Goal: Transaction & Acquisition: Purchase product/service

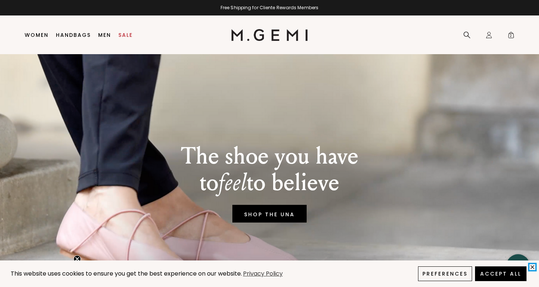
click at [532, 267] on icon "close" at bounding box center [533, 266] width 6 height 6
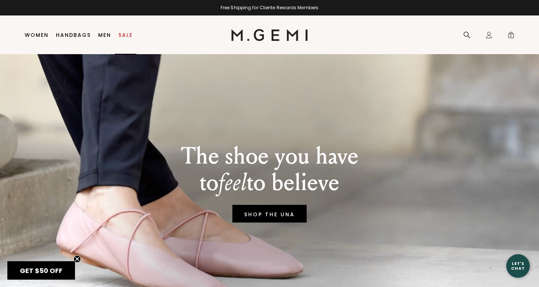
click at [127, 33] on link "Sale" at bounding box center [125, 35] width 14 height 6
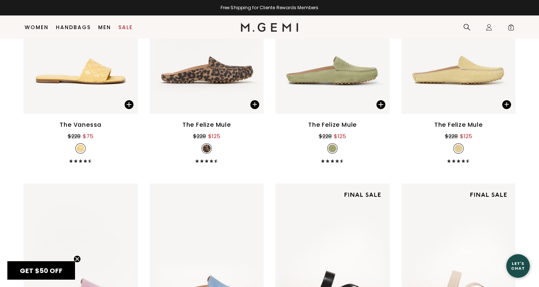
scroll to position [786, 0]
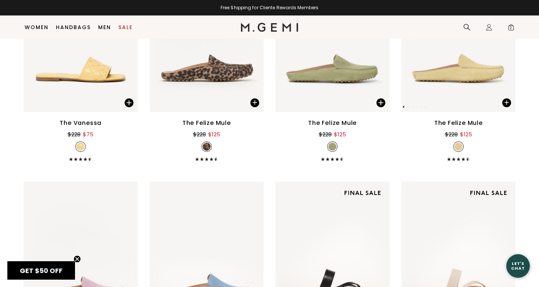
click at [469, 73] on img at bounding box center [459, 35] width 114 height 153
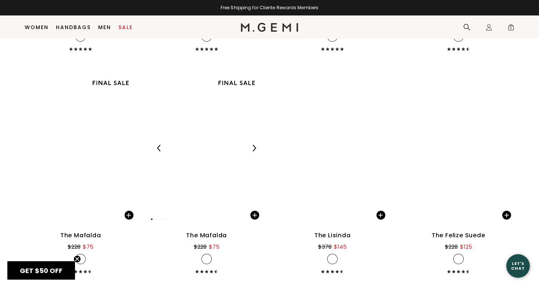
scroll to position [2900, 0]
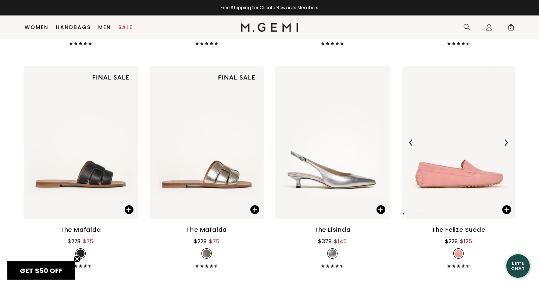
click at [442, 178] on img at bounding box center [459, 142] width 114 height 153
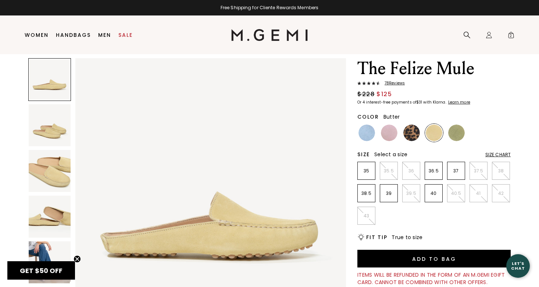
scroll to position [36, 0]
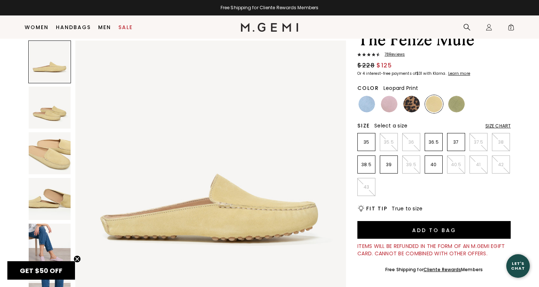
click at [410, 104] on img at bounding box center [412, 104] width 17 height 17
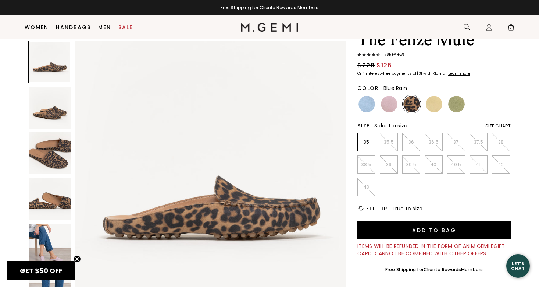
click at [369, 106] on img at bounding box center [367, 104] width 17 height 17
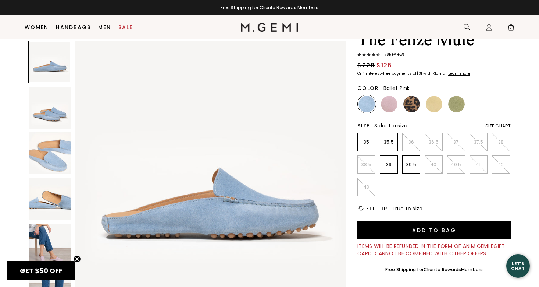
click at [394, 106] on img at bounding box center [389, 104] width 17 height 17
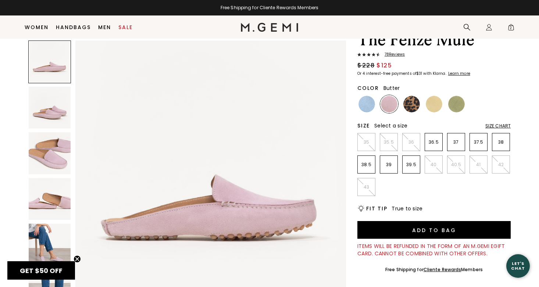
click at [430, 103] on img at bounding box center [434, 104] width 17 height 17
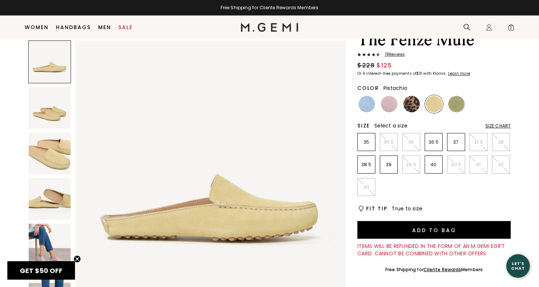
click at [453, 104] on img at bounding box center [456, 104] width 17 height 17
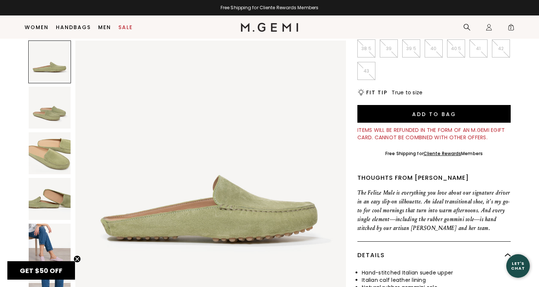
scroll to position [153, 0]
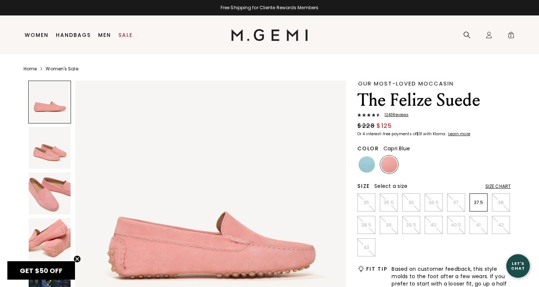
click at [366, 166] on img at bounding box center [367, 164] width 17 height 17
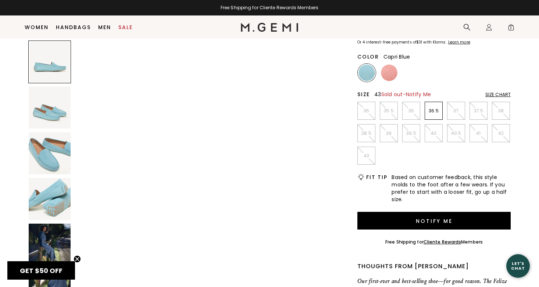
scroll to position [77, 0]
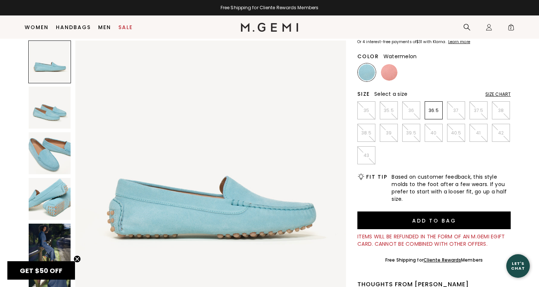
click at [389, 72] on img at bounding box center [389, 72] width 17 height 17
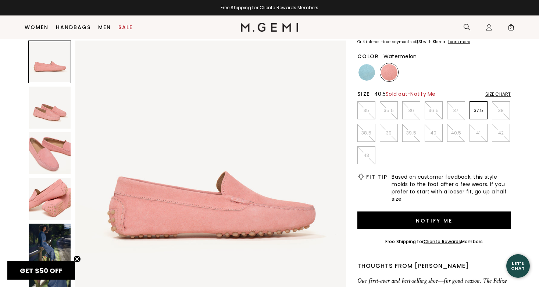
click at [461, 136] on li "40.5" at bounding box center [456, 133] width 18 height 18
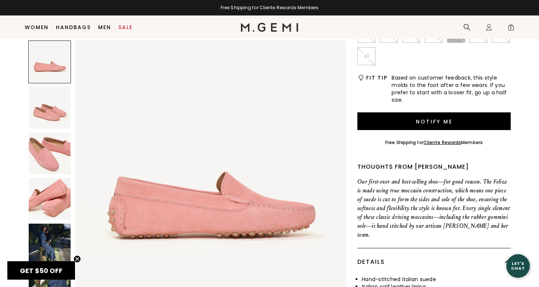
scroll to position [180, 0]
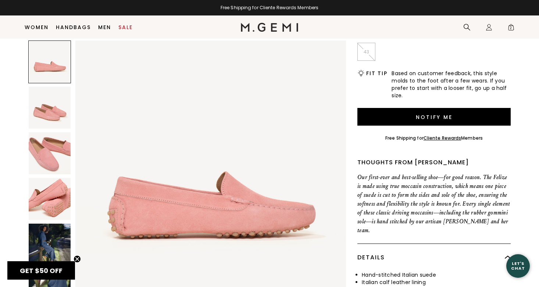
click at [63, 243] on img at bounding box center [50, 244] width 42 height 42
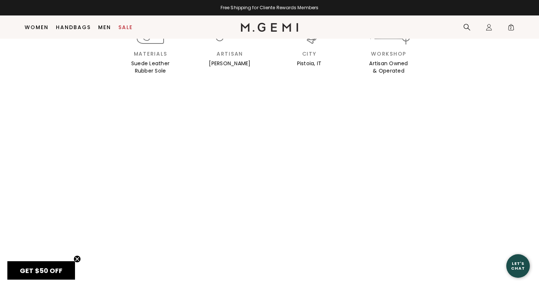
scroll to position [811, 0]
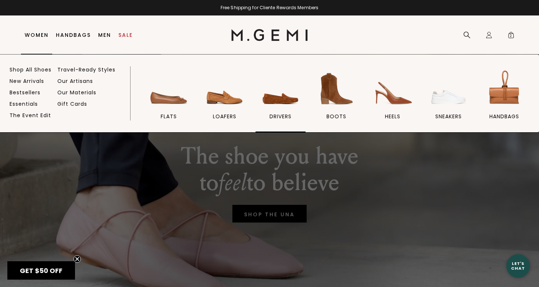
click at [278, 104] on img at bounding box center [280, 88] width 41 height 41
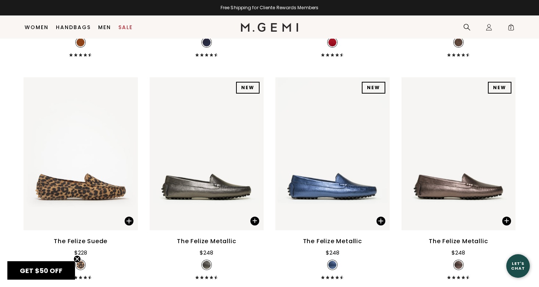
scroll to position [790, 0]
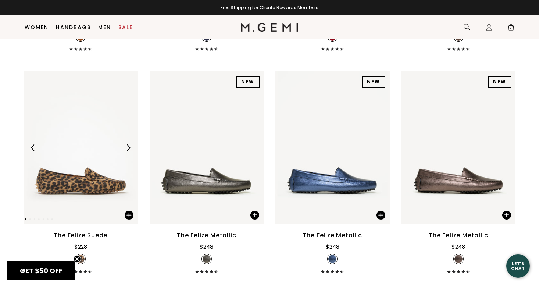
click at [127, 144] on img at bounding box center [128, 147] width 7 height 7
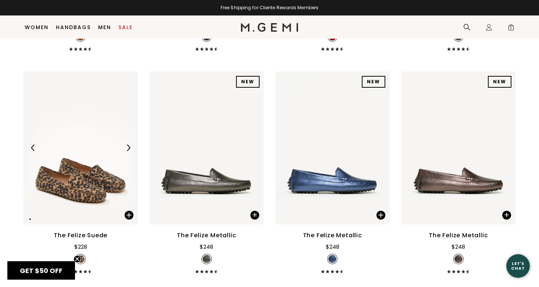
click at [127, 144] on img at bounding box center [128, 147] width 7 height 7
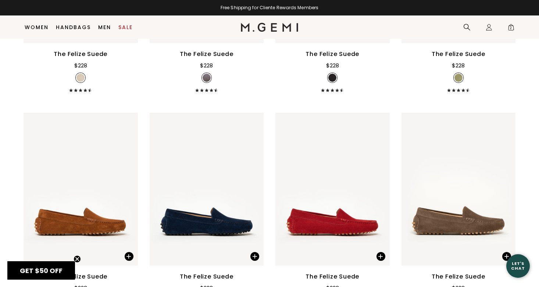
scroll to position [520, 0]
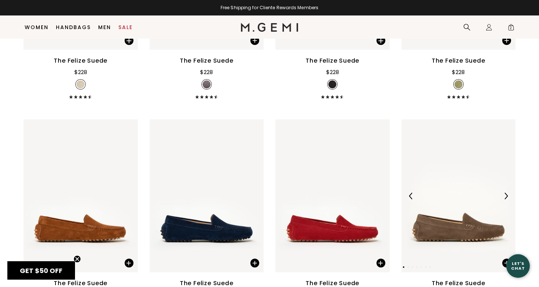
click at [505, 192] on img at bounding box center [506, 195] width 7 height 7
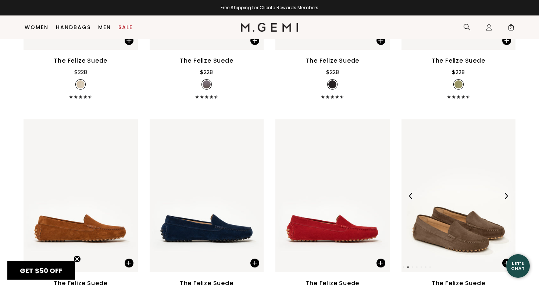
click at [505, 192] on img at bounding box center [506, 195] width 7 height 7
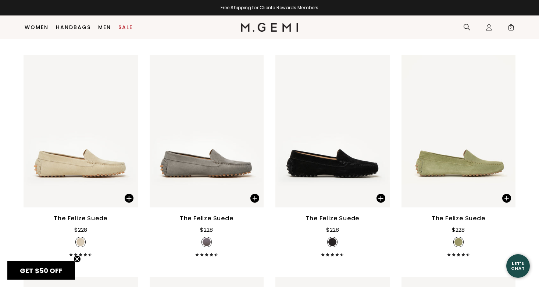
scroll to position [340, 0]
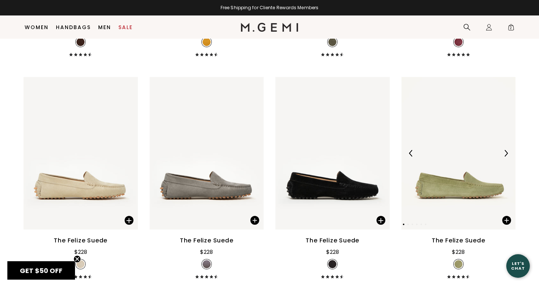
click at [506, 150] on img at bounding box center [506, 153] width 7 height 7
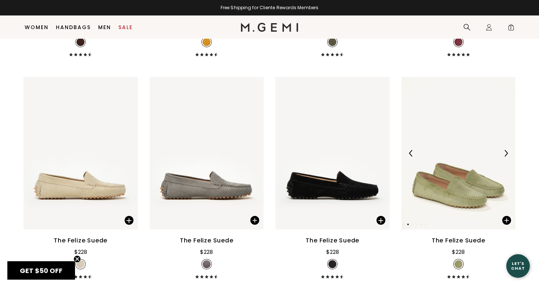
click at [506, 150] on img at bounding box center [506, 153] width 7 height 7
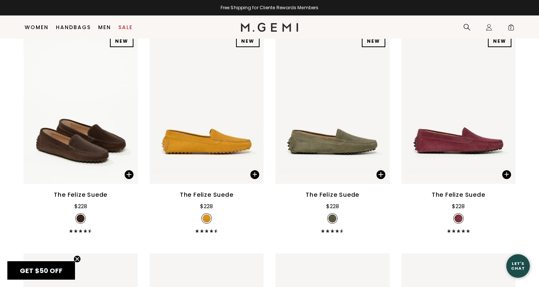
scroll to position [135, 0]
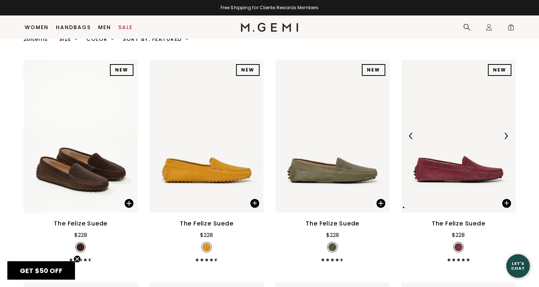
click at [506, 132] on img at bounding box center [506, 135] width 7 height 7
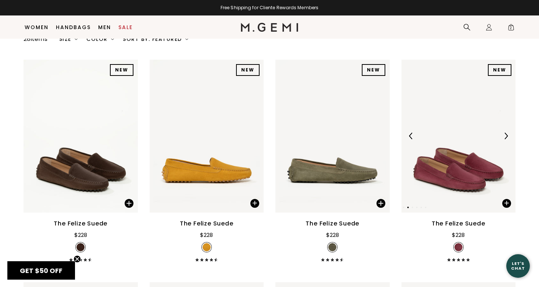
click at [506, 132] on img at bounding box center [506, 135] width 7 height 7
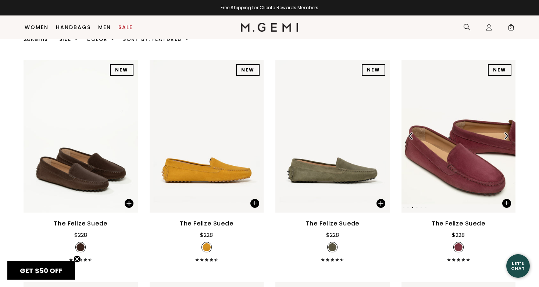
click at [506, 132] on img at bounding box center [506, 135] width 7 height 7
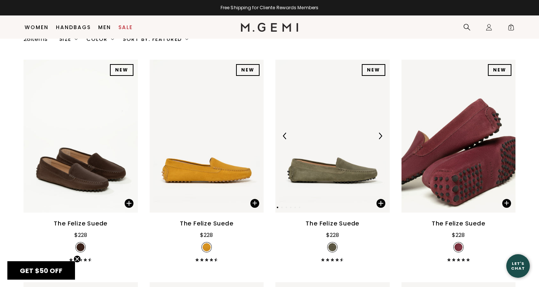
click at [380, 132] on img at bounding box center [380, 135] width 7 height 7
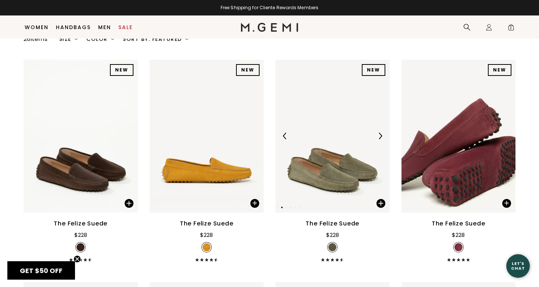
click at [381, 132] on img at bounding box center [380, 135] width 7 height 7
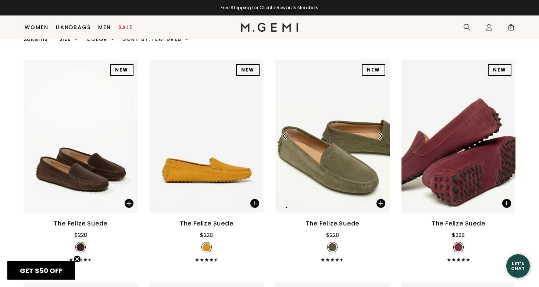
click at [381, 132] on img at bounding box center [380, 135] width 7 height 7
